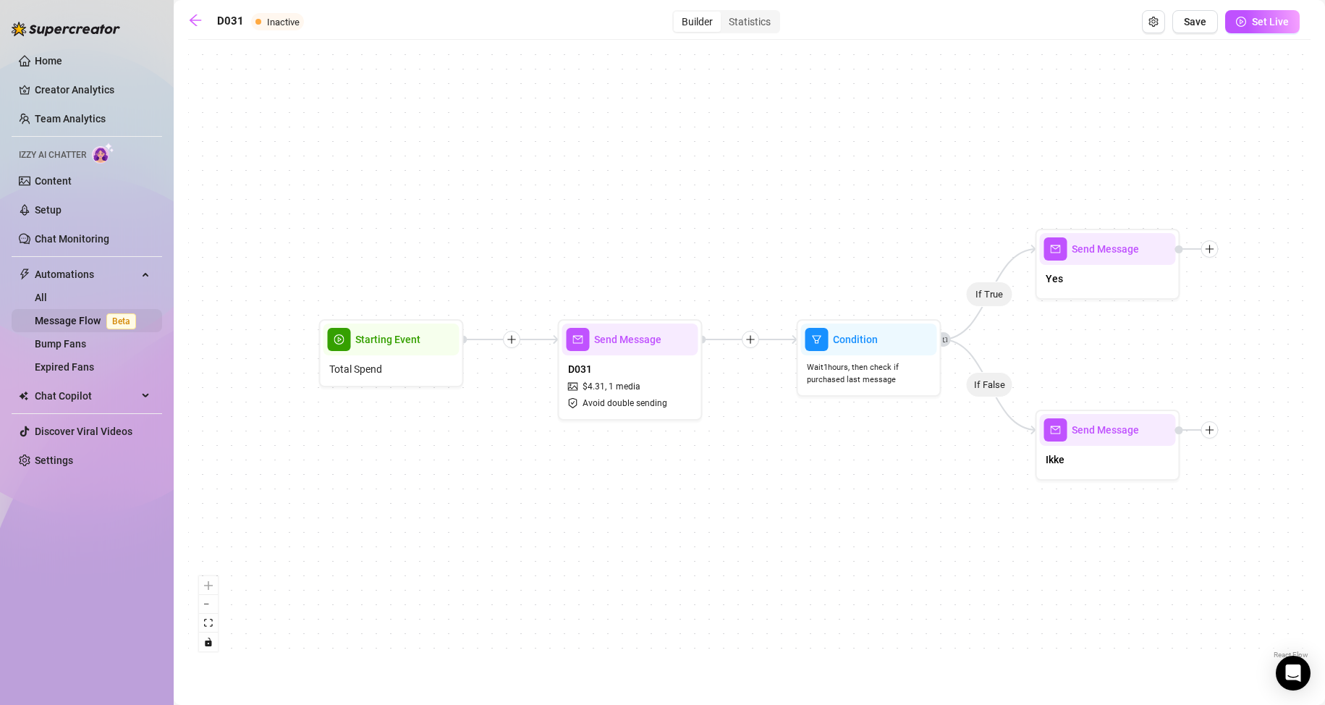
click at [76, 316] on link "Message Flow Beta" at bounding box center [88, 321] width 107 height 12
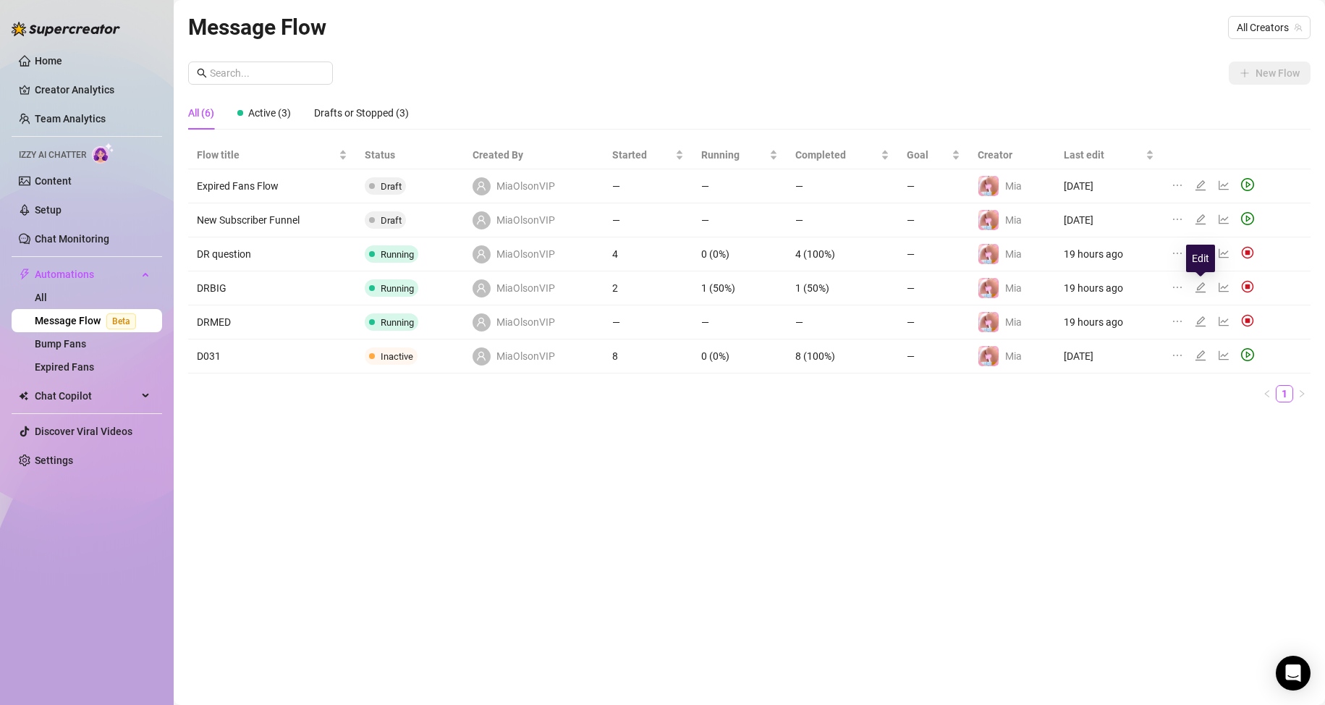
click at [1201, 285] on icon "edit" at bounding box center [1201, 288] width 12 height 12
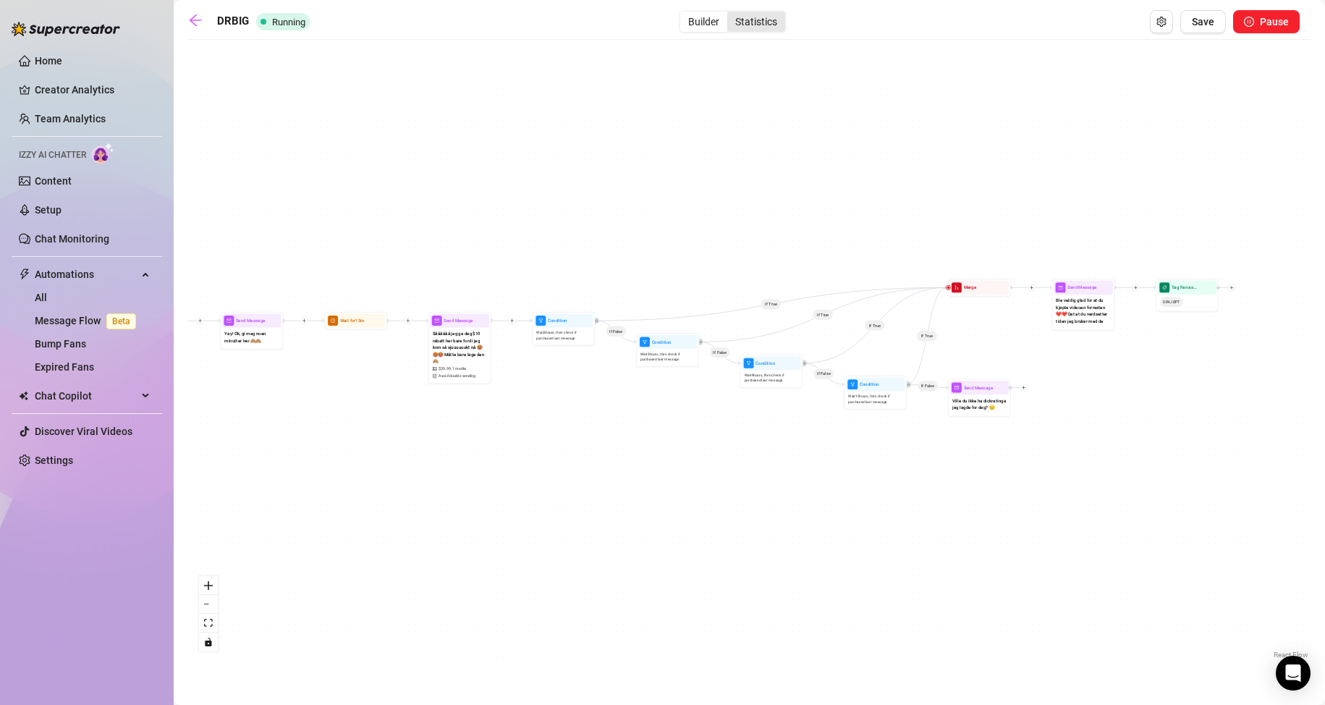
click at [758, 25] on div "Statistics" at bounding box center [756, 22] width 58 height 20
click at [731, 14] on input "Statistics" at bounding box center [731, 14] width 0 height 0
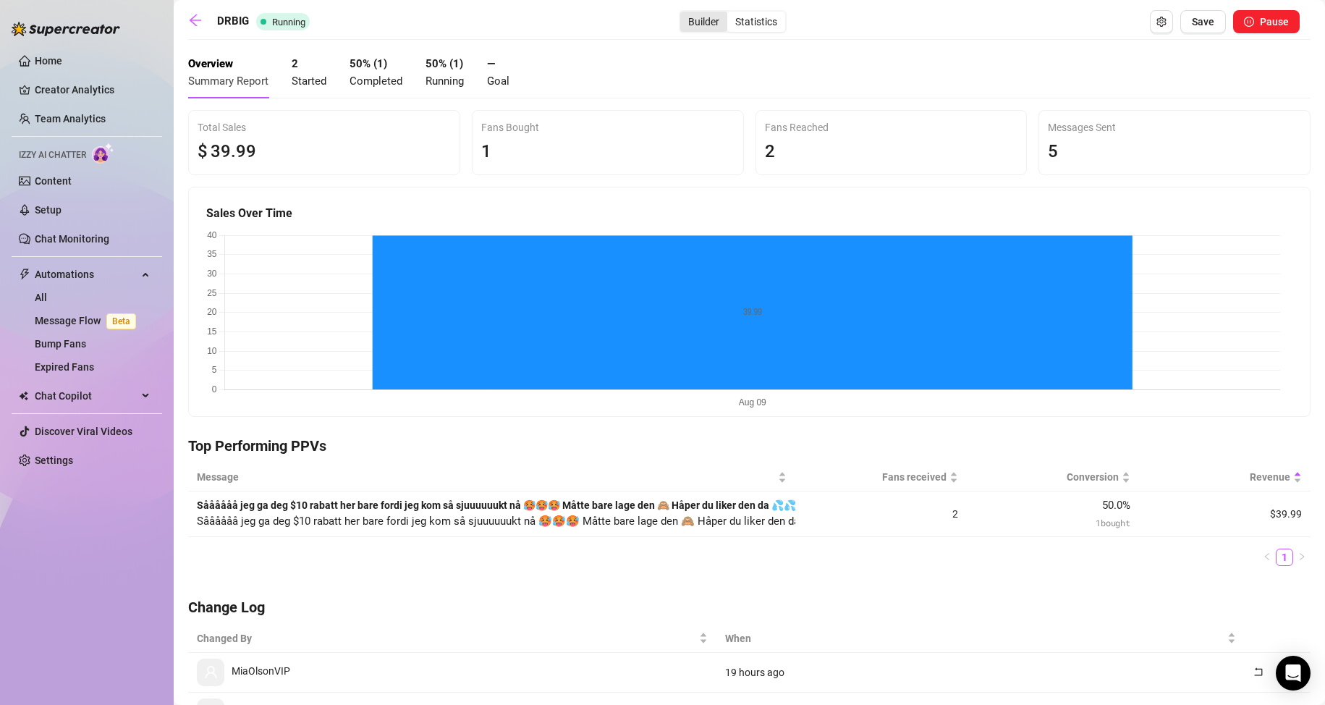
click at [708, 20] on div "Builder" at bounding box center [703, 22] width 47 height 20
click at [684, 14] on input "Builder" at bounding box center [684, 14] width 0 height 0
